Goal: Transaction & Acquisition: Purchase product/service

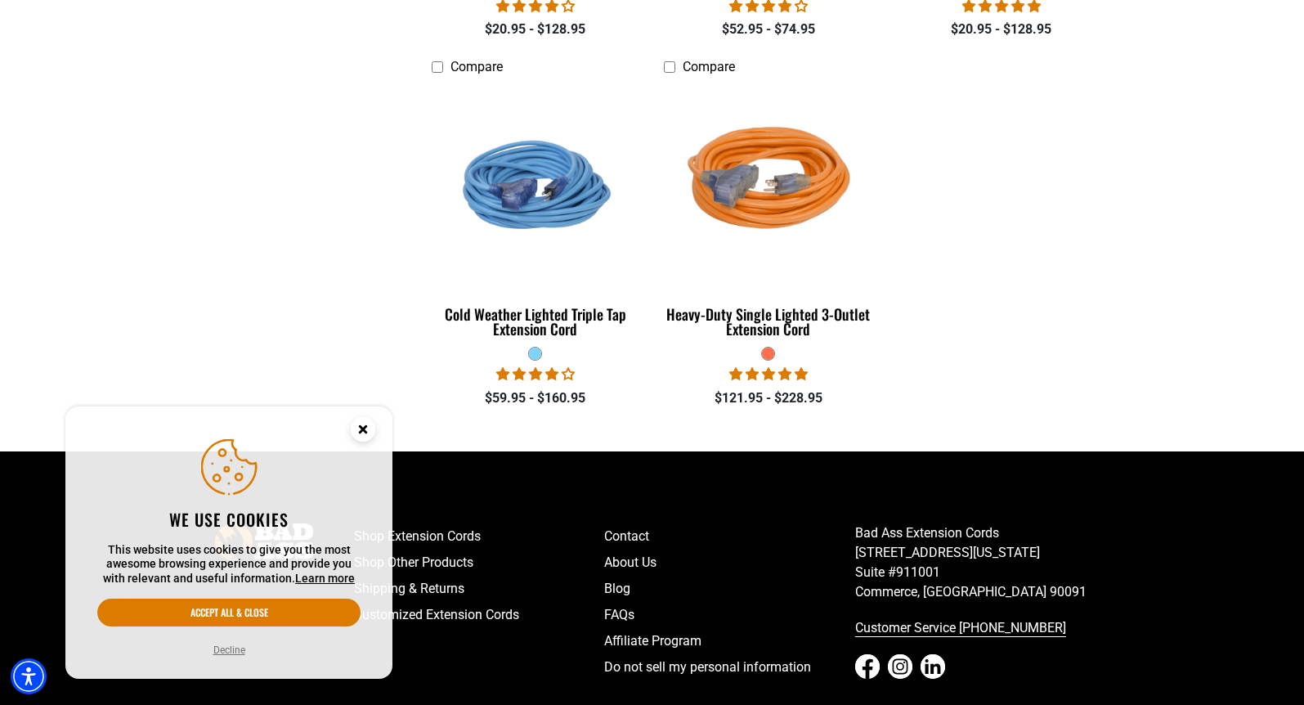
scroll to position [1526, 0]
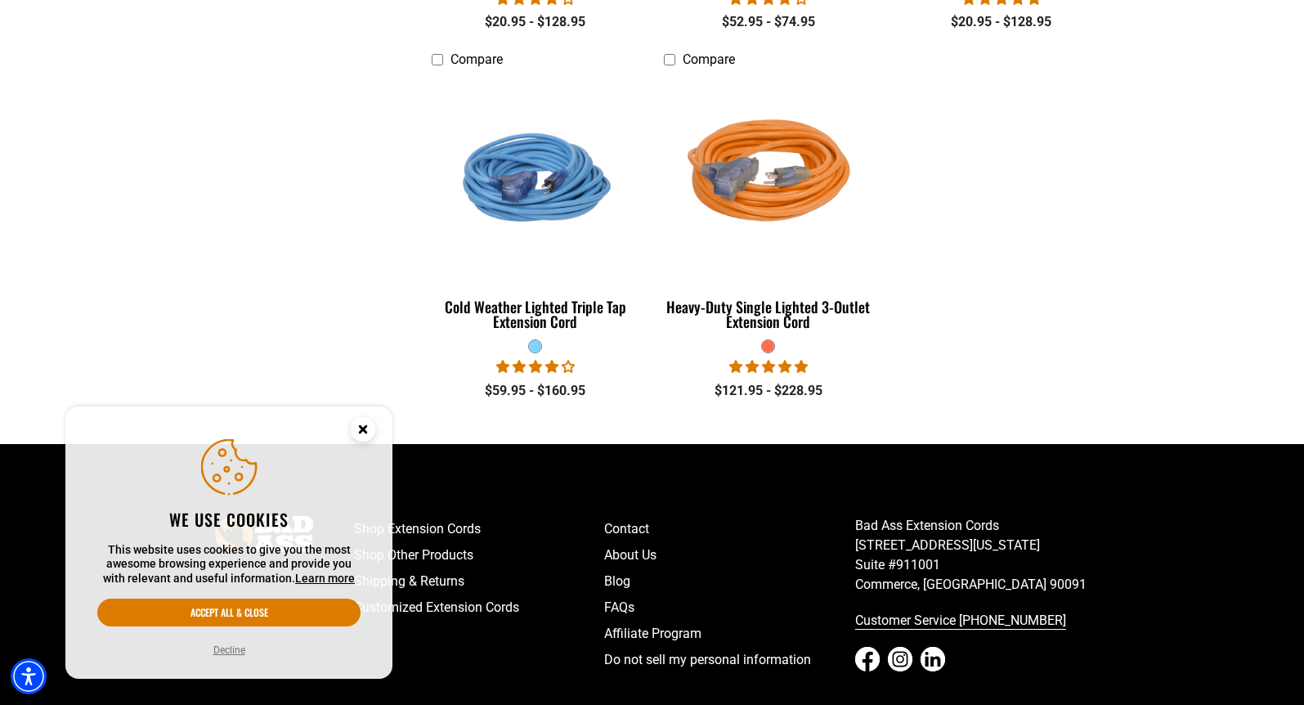
click at [360, 420] on circle "Close this option" at bounding box center [363, 429] width 25 height 25
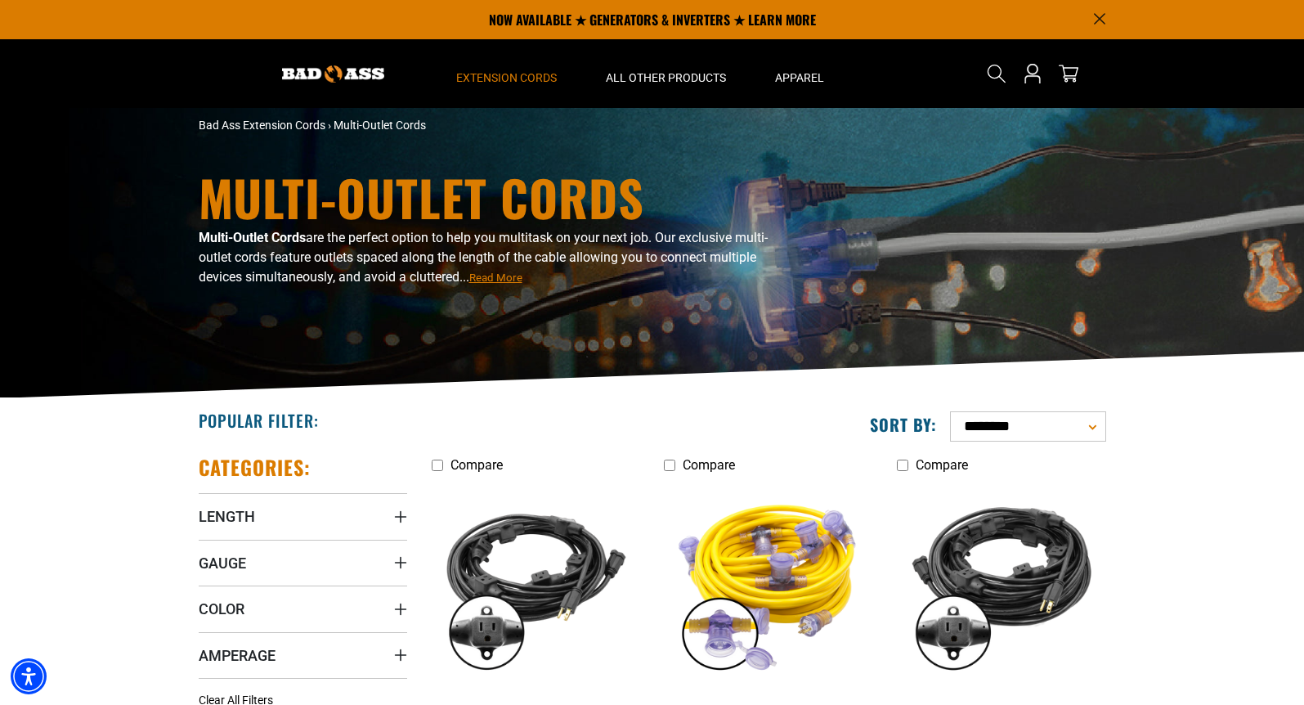
scroll to position [0, 0]
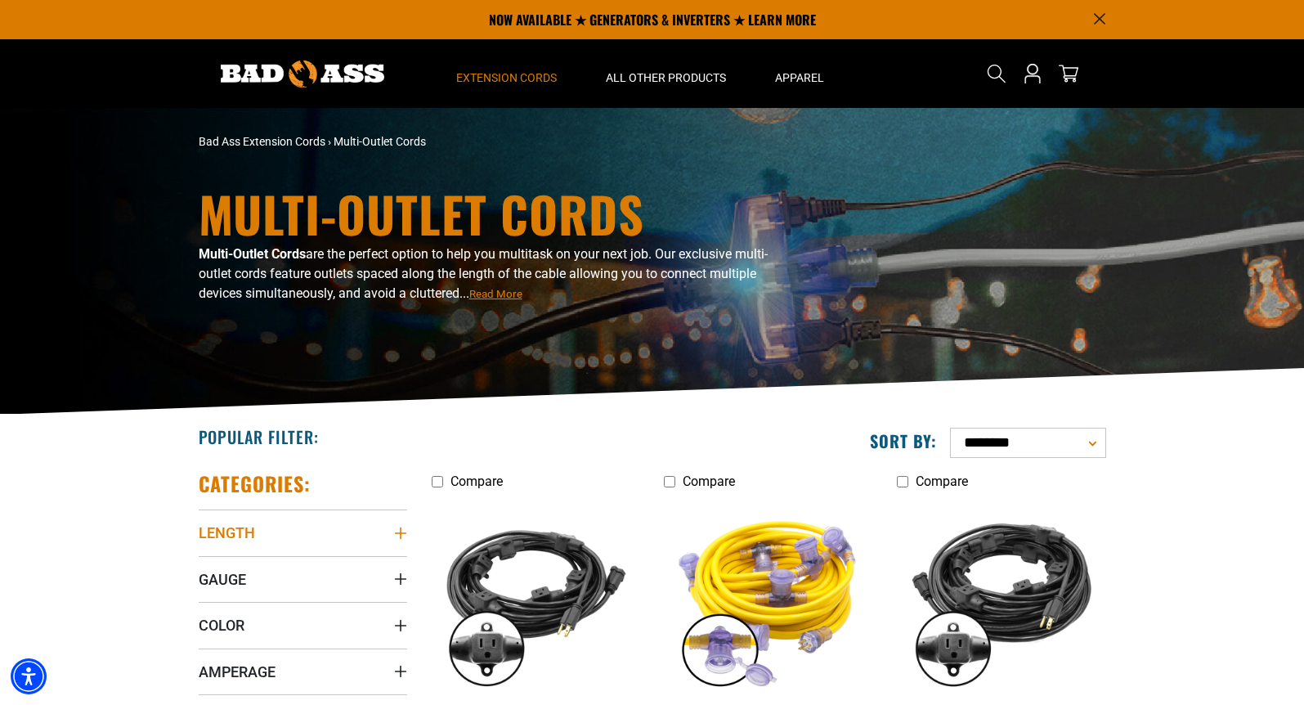
click at [401, 533] on icon "Length" at bounding box center [399, 532] width 11 height 11
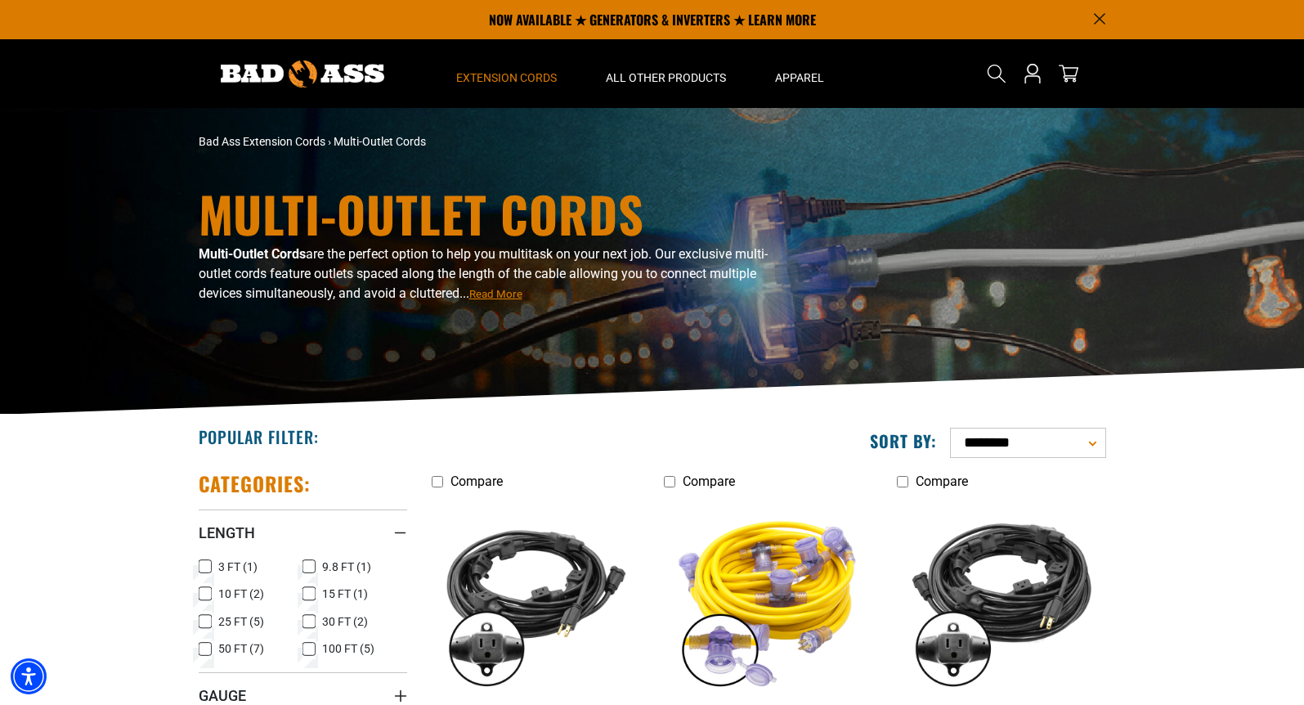
click at [201, 590] on icon at bounding box center [205, 593] width 13 height 21
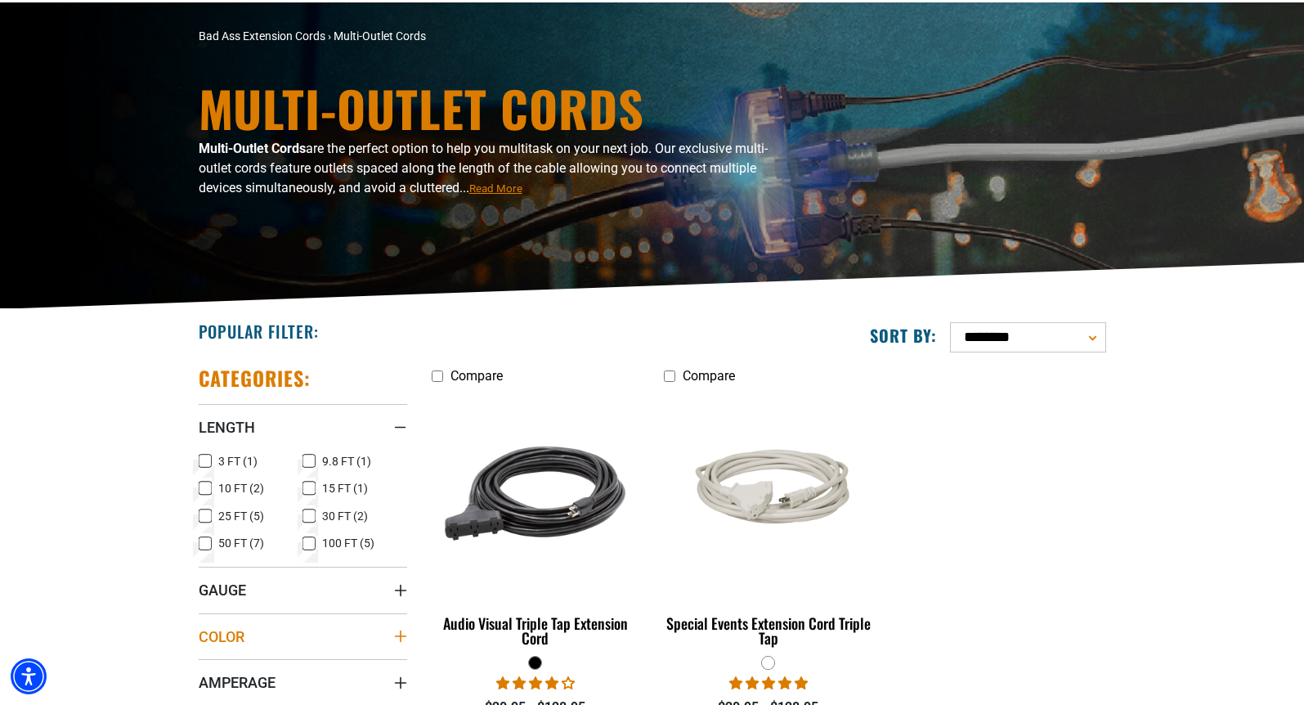
scroll to position [109, 0]
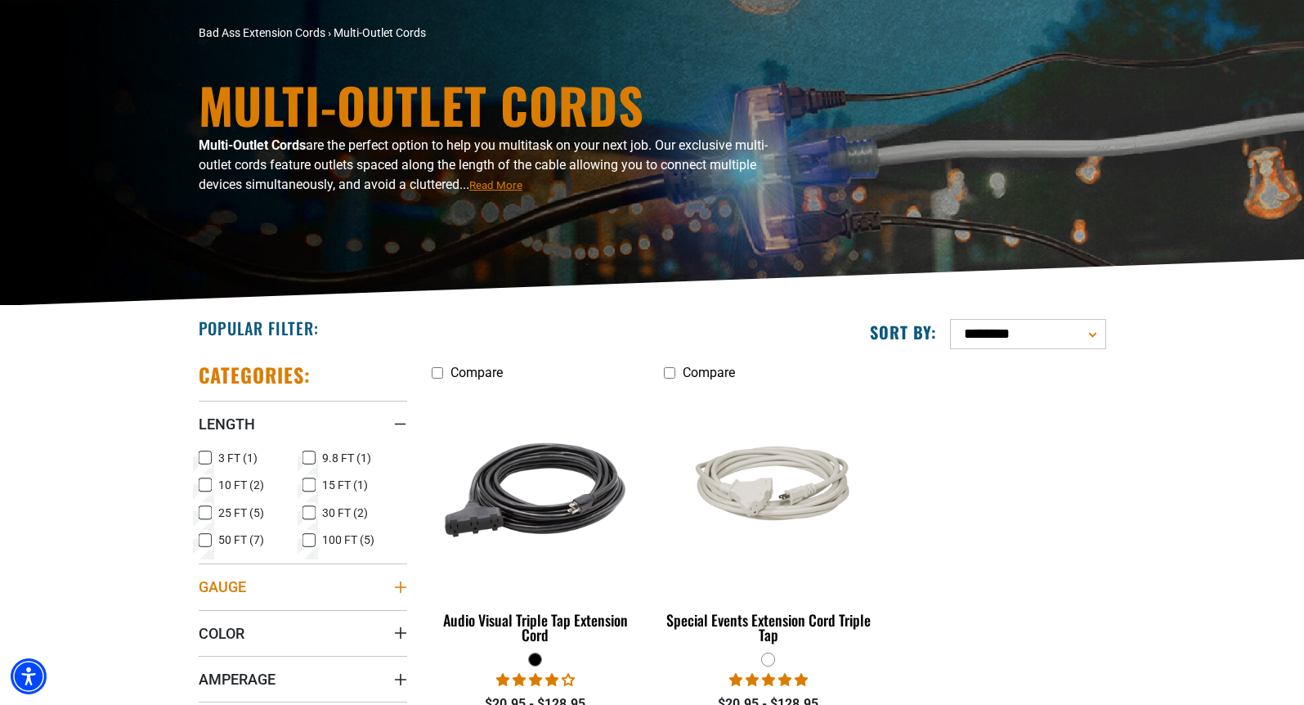
click at [298, 593] on summary "Gauge" at bounding box center [303, 586] width 208 height 46
click at [252, 616] on span "12 Gauge (2)" at bounding box center [251, 619] width 66 height 11
click at [217, 637] on span "Color" at bounding box center [222, 639] width 46 height 19
click at [237, 671] on span "Black (1)" at bounding box center [240, 672] width 45 height 11
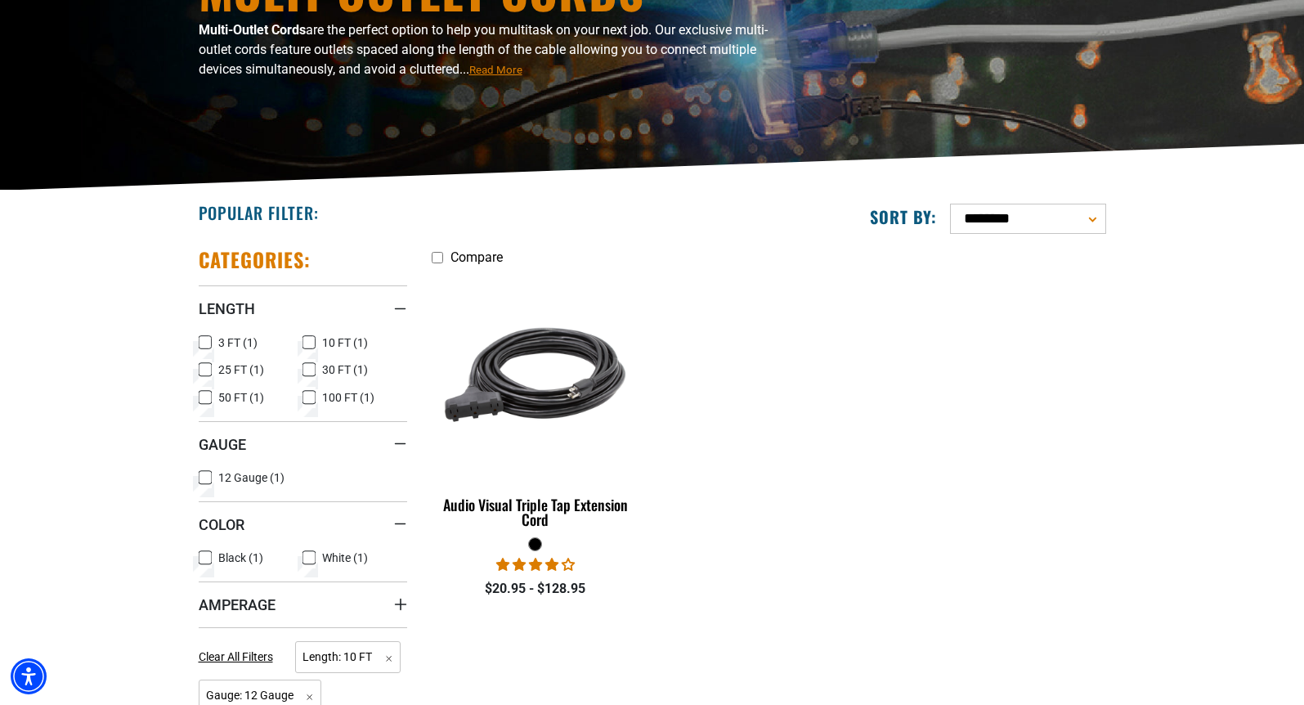
scroll to position [327, 0]
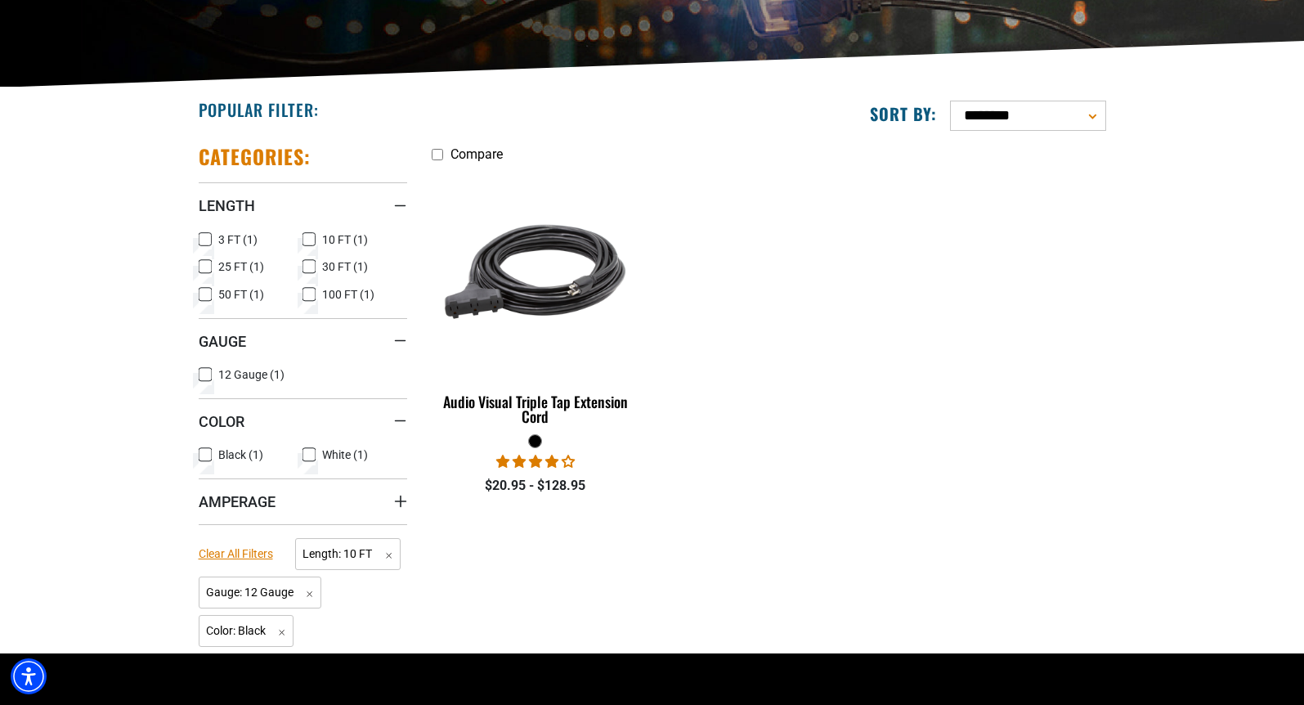
click at [250, 555] on span "Clear All Filters" at bounding box center [236, 553] width 74 height 13
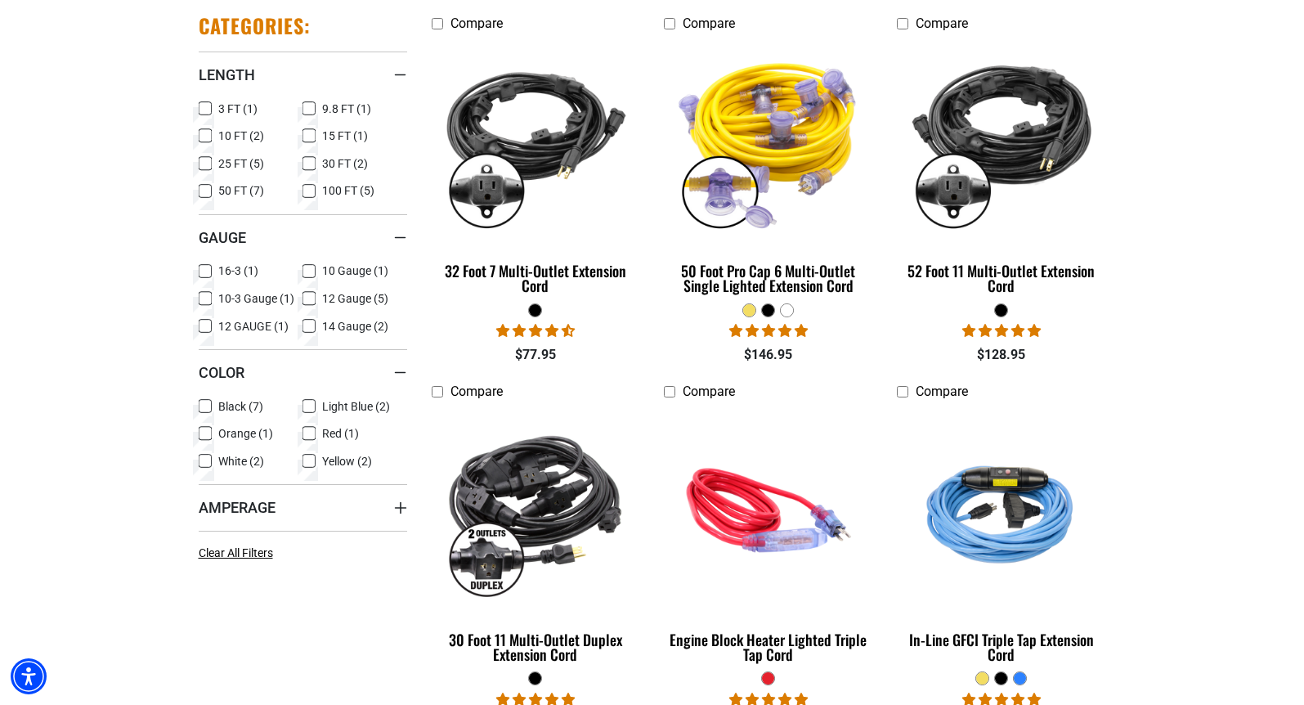
scroll to position [490, 0]
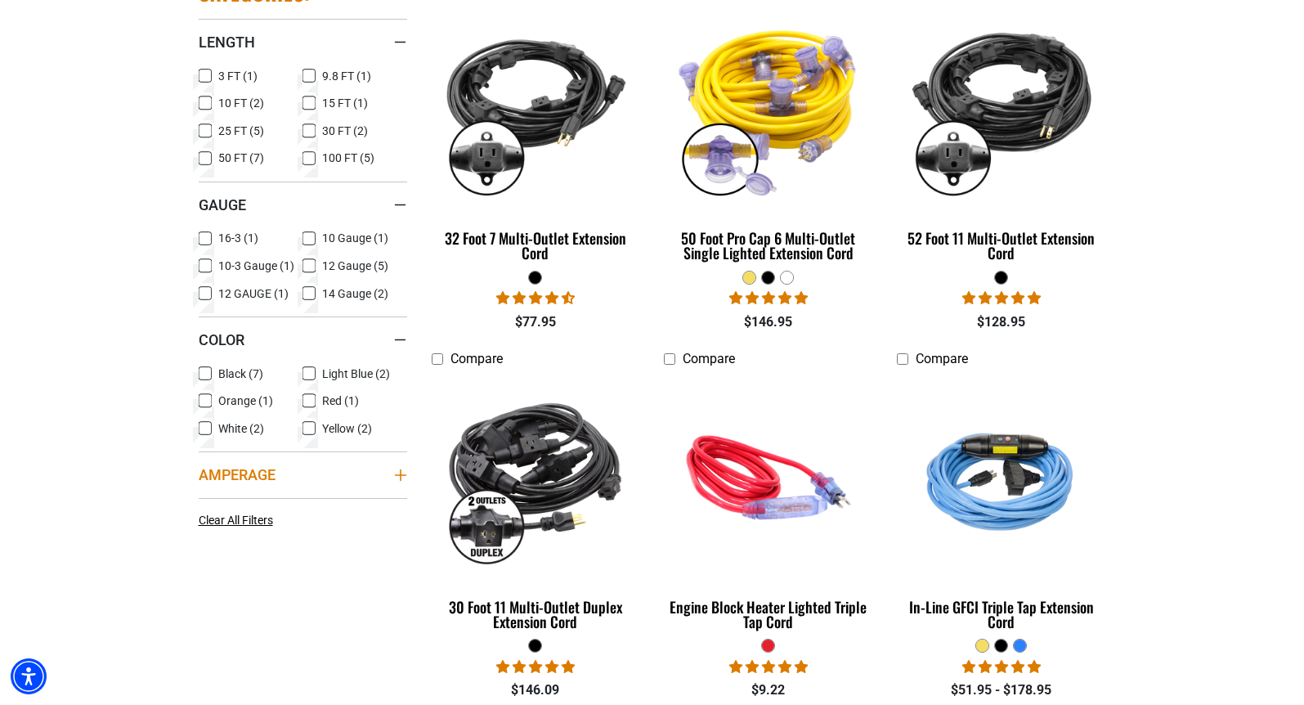
click at [252, 477] on span "Amperage" at bounding box center [237, 474] width 77 height 19
click at [208, 509] on icon at bounding box center [205, 508] width 13 height 21
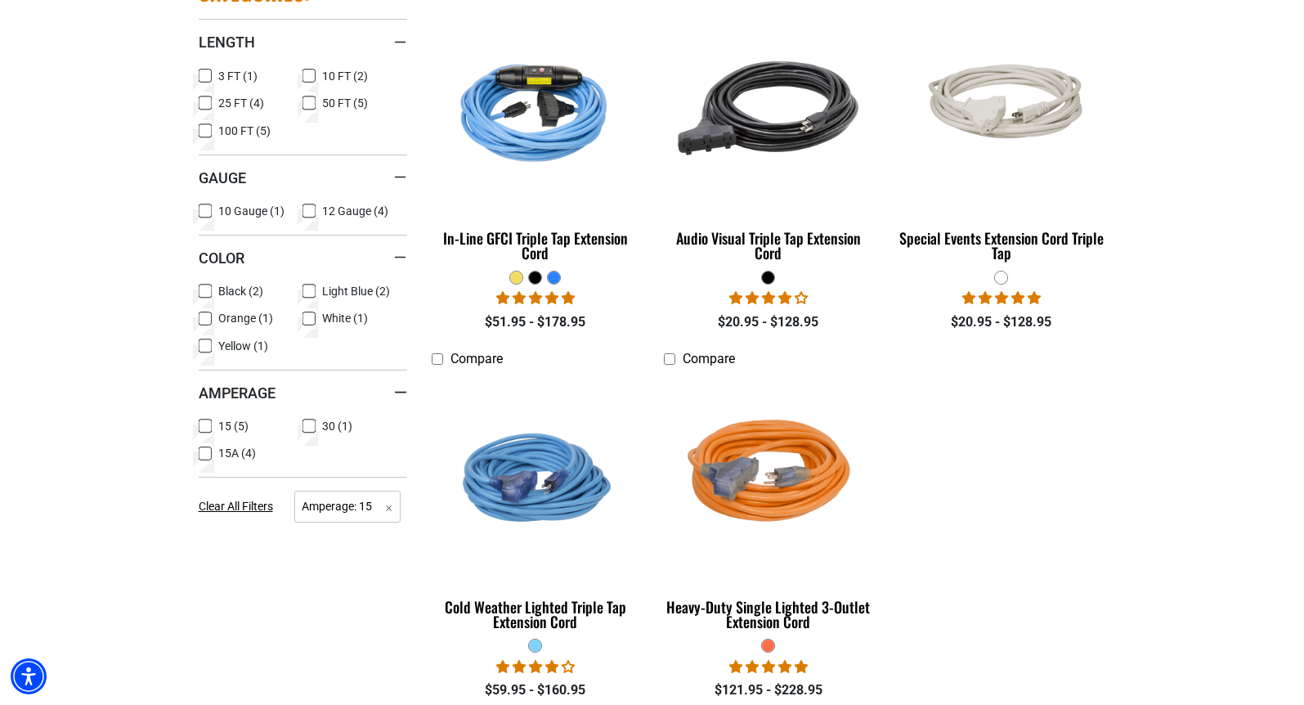
click at [208, 289] on icon at bounding box center [205, 290] width 13 height 21
